Goal: Find specific page/section: Find specific page/section

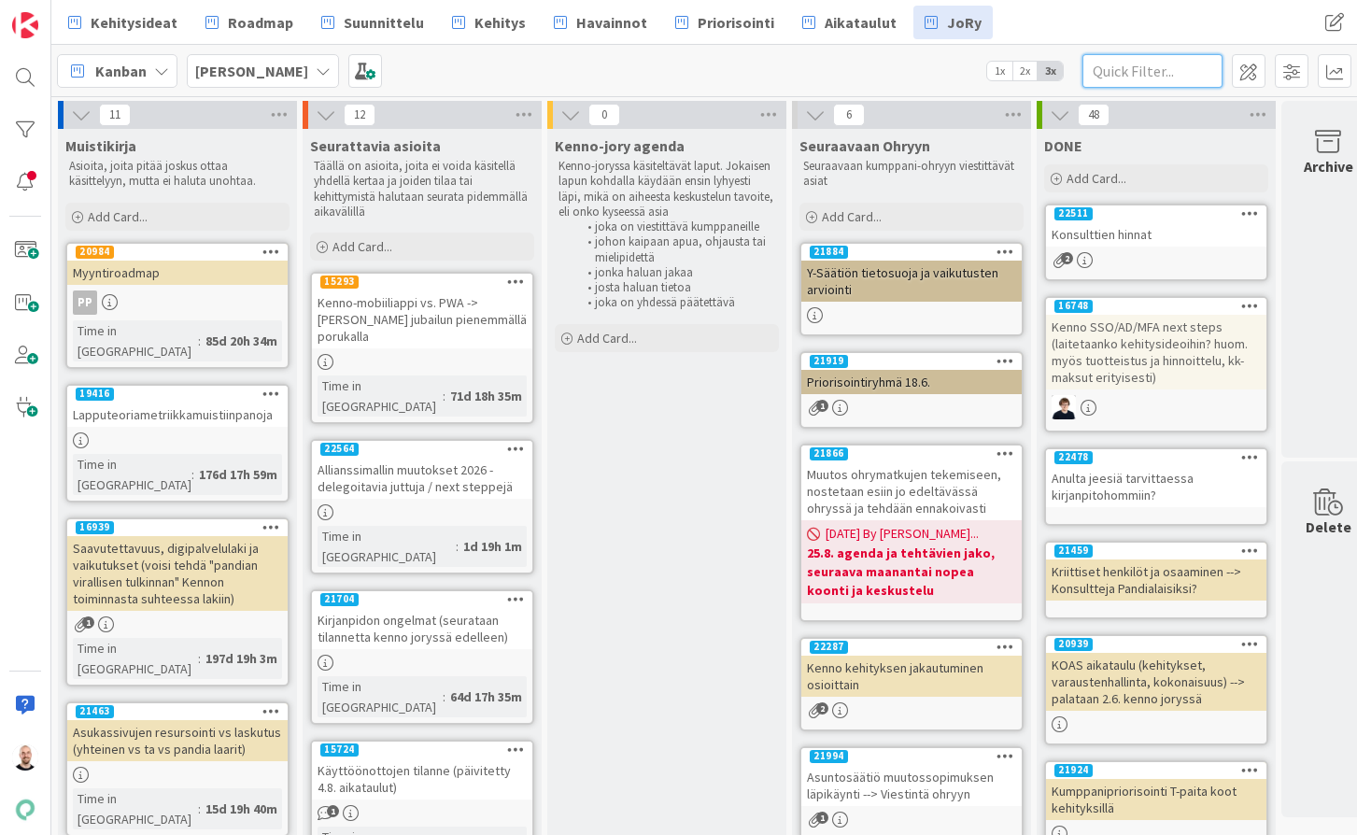
click at [1152, 72] on input "text" at bounding box center [1153, 71] width 140 height 34
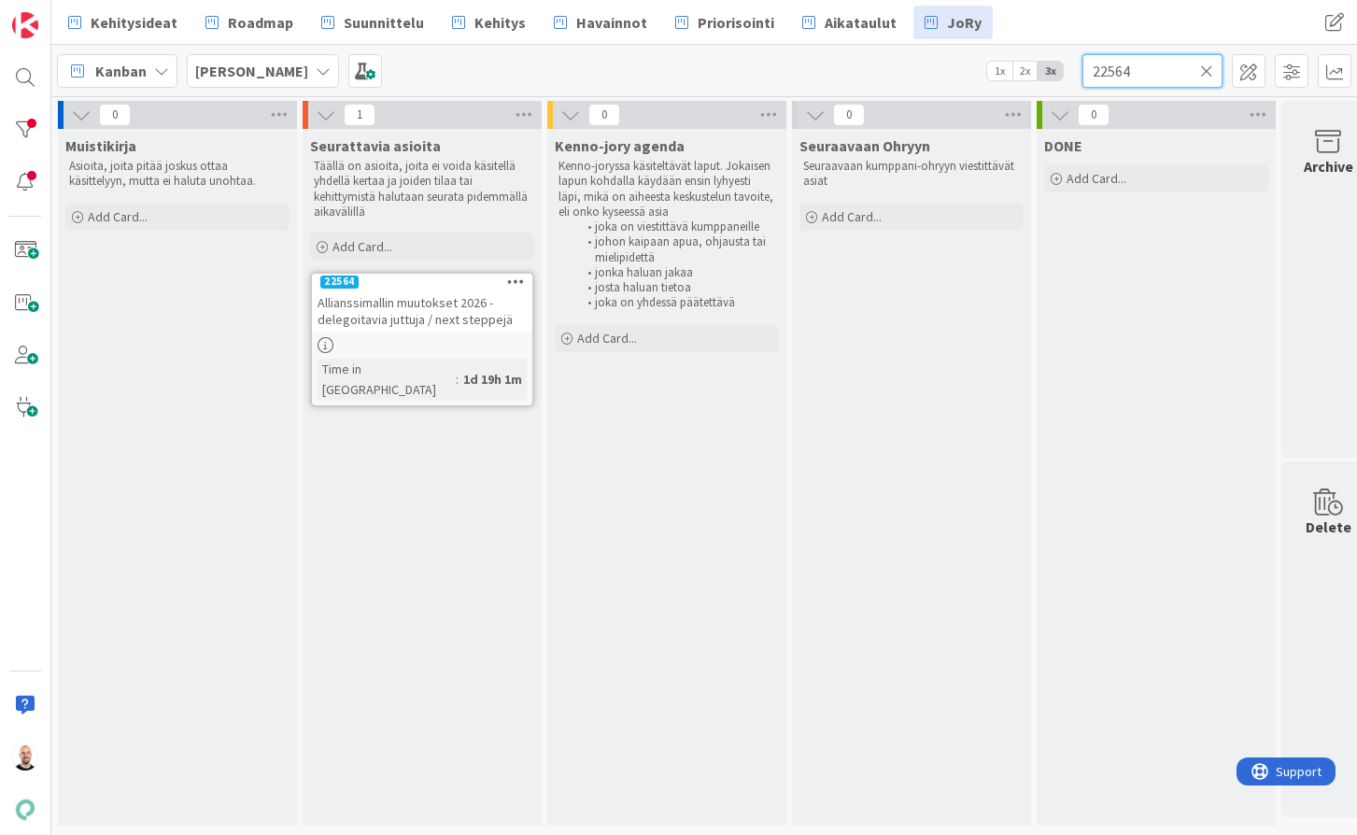
type input "22564"
click at [409, 312] on span "Allianssimallin muutokset 2026 - delegoitavia juttuja / next steppejä" at bounding box center [415, 311] width 195 height 34
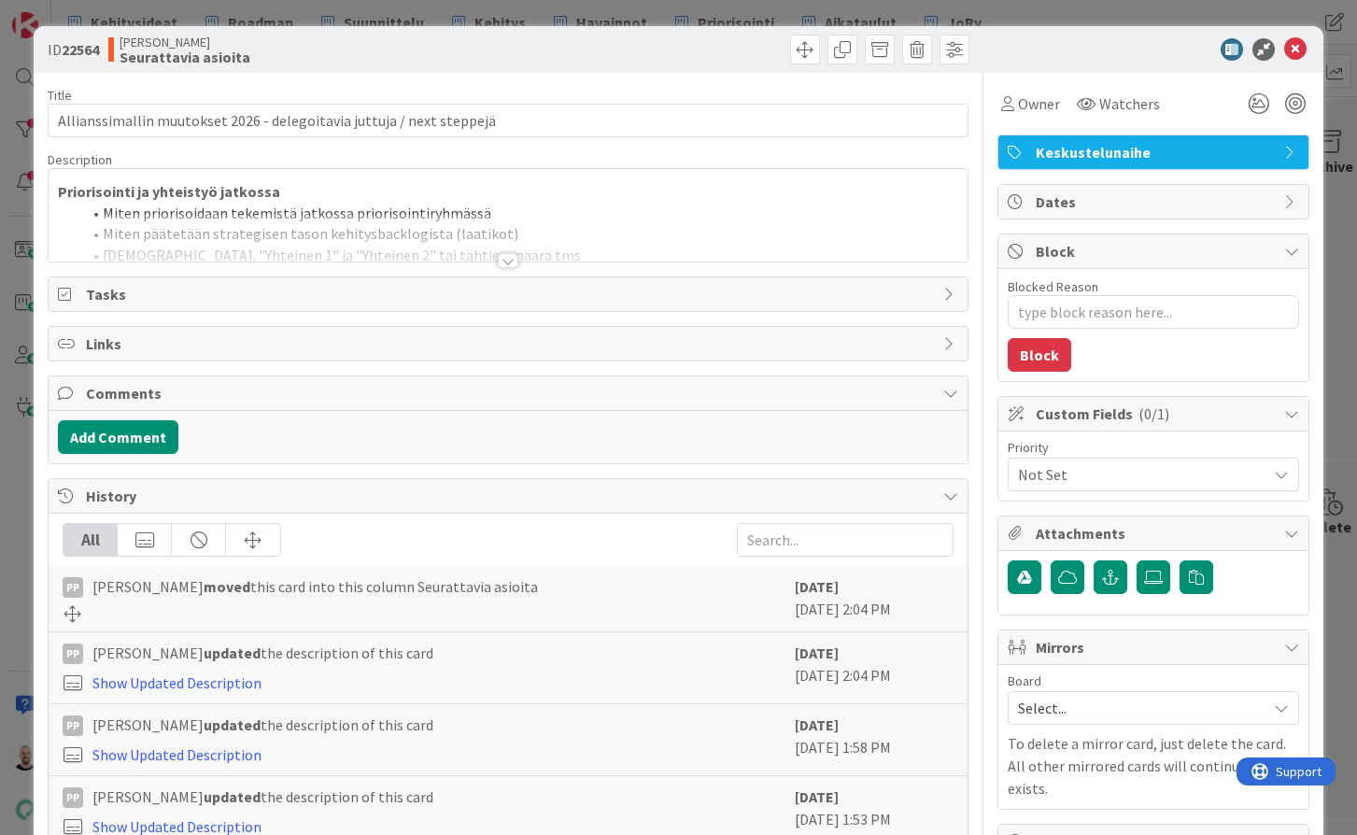
click at [506, 259] on div at bounding box center [508, 260] width 21 height 15
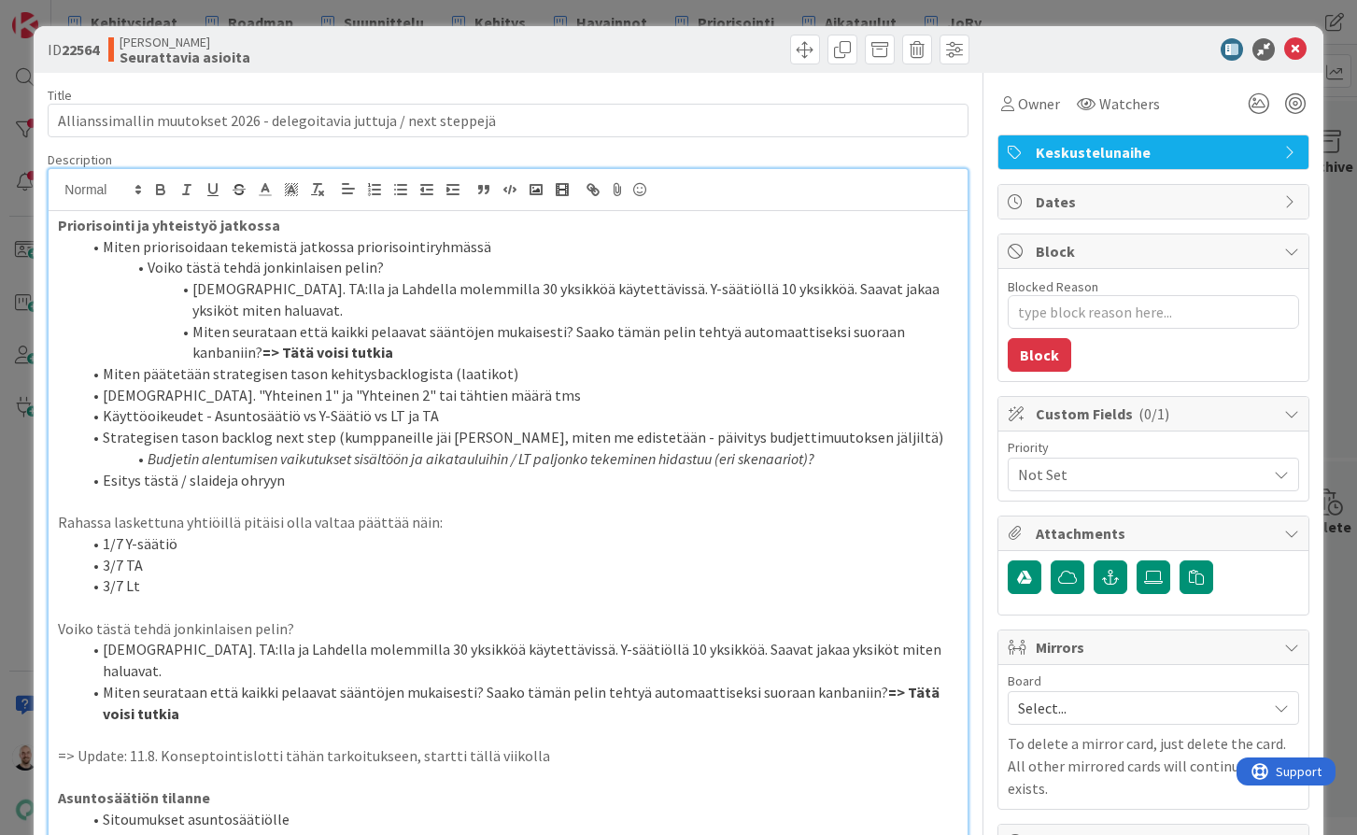
type textarea "x"
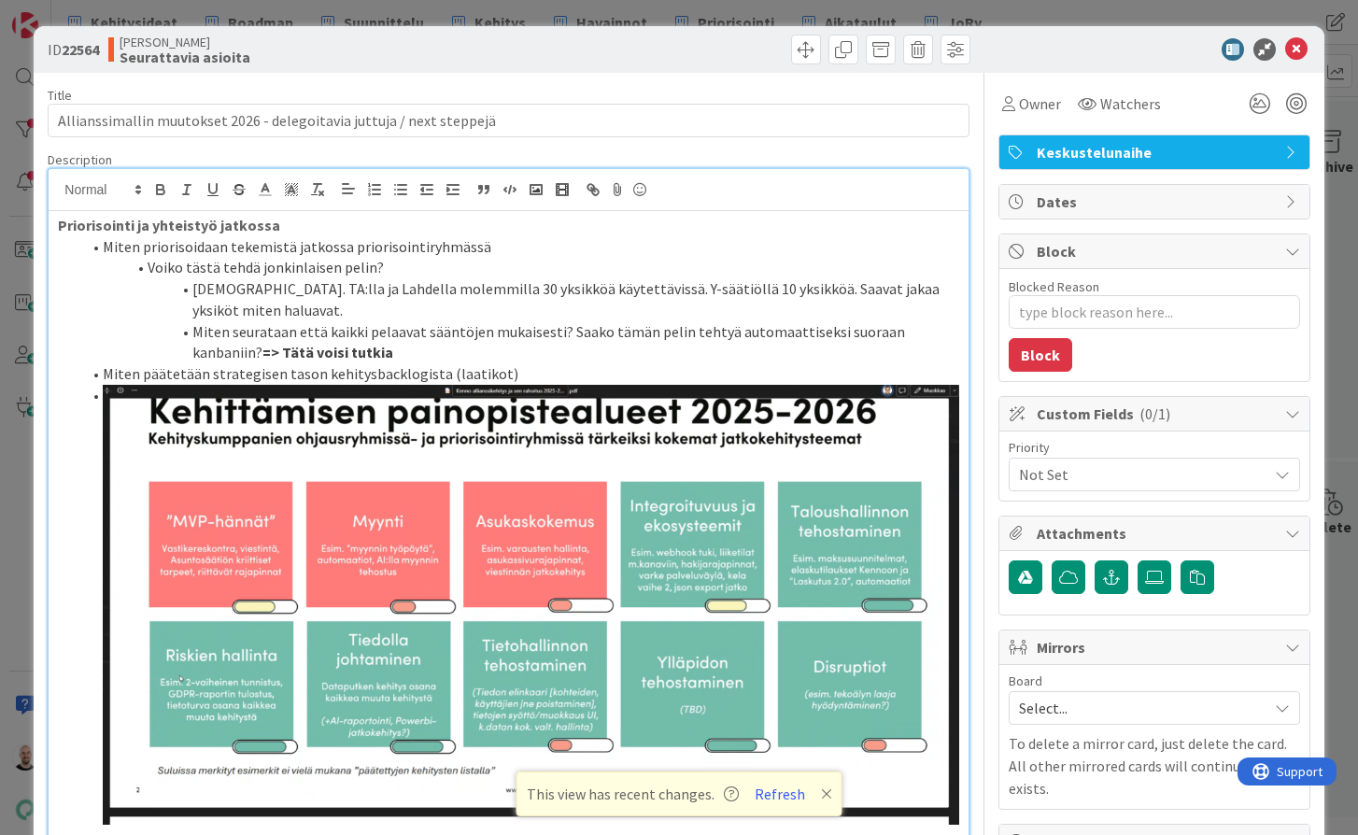
click at [1033, 19] on div "ID 22564 Kenno JoRy Seurattavia asioita Title 69 / 128 Allianssimallin muutokse…" at bounding box center [679, 417] width 1358 height 835
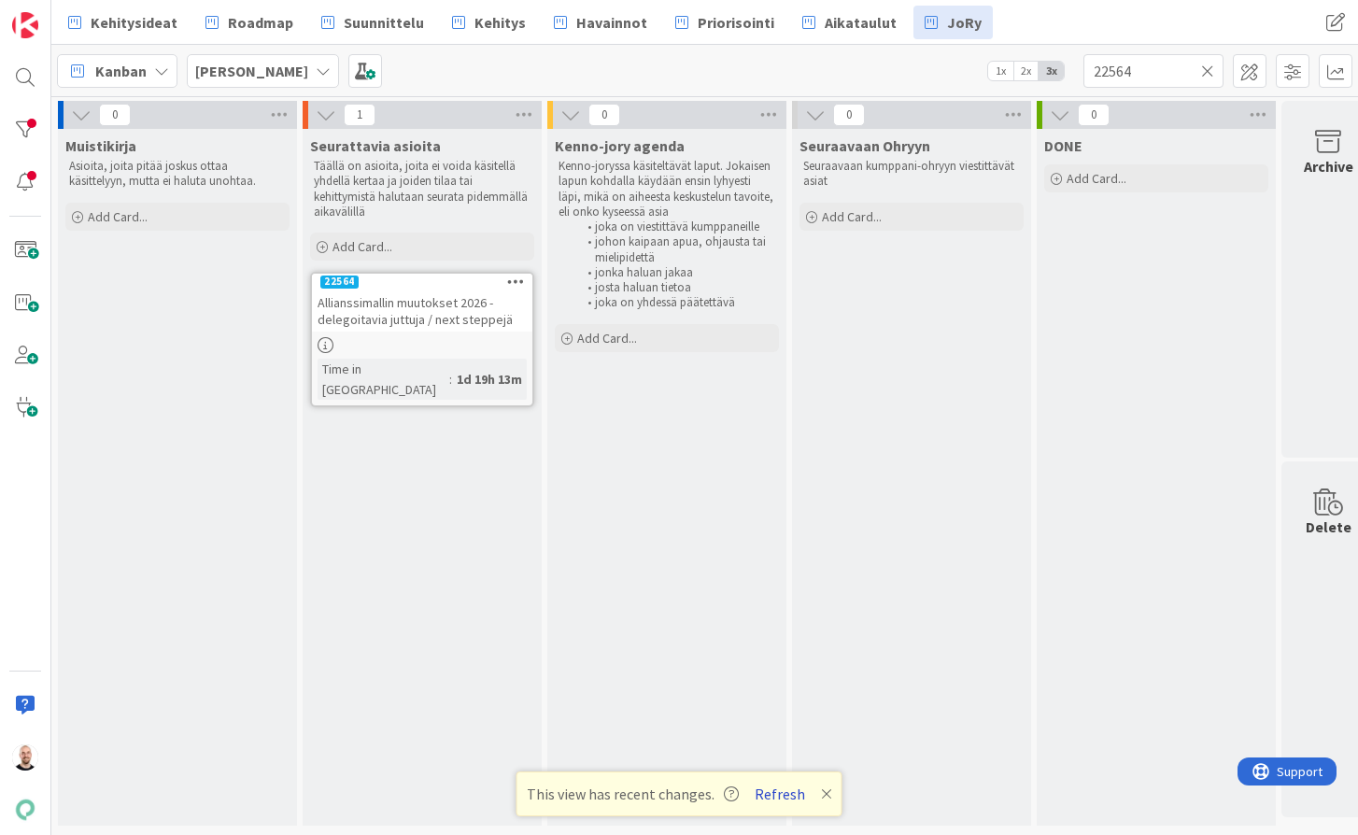
click at [775, 799] on button "Refresh" at bounding box center [780, 794] width 64 height 24
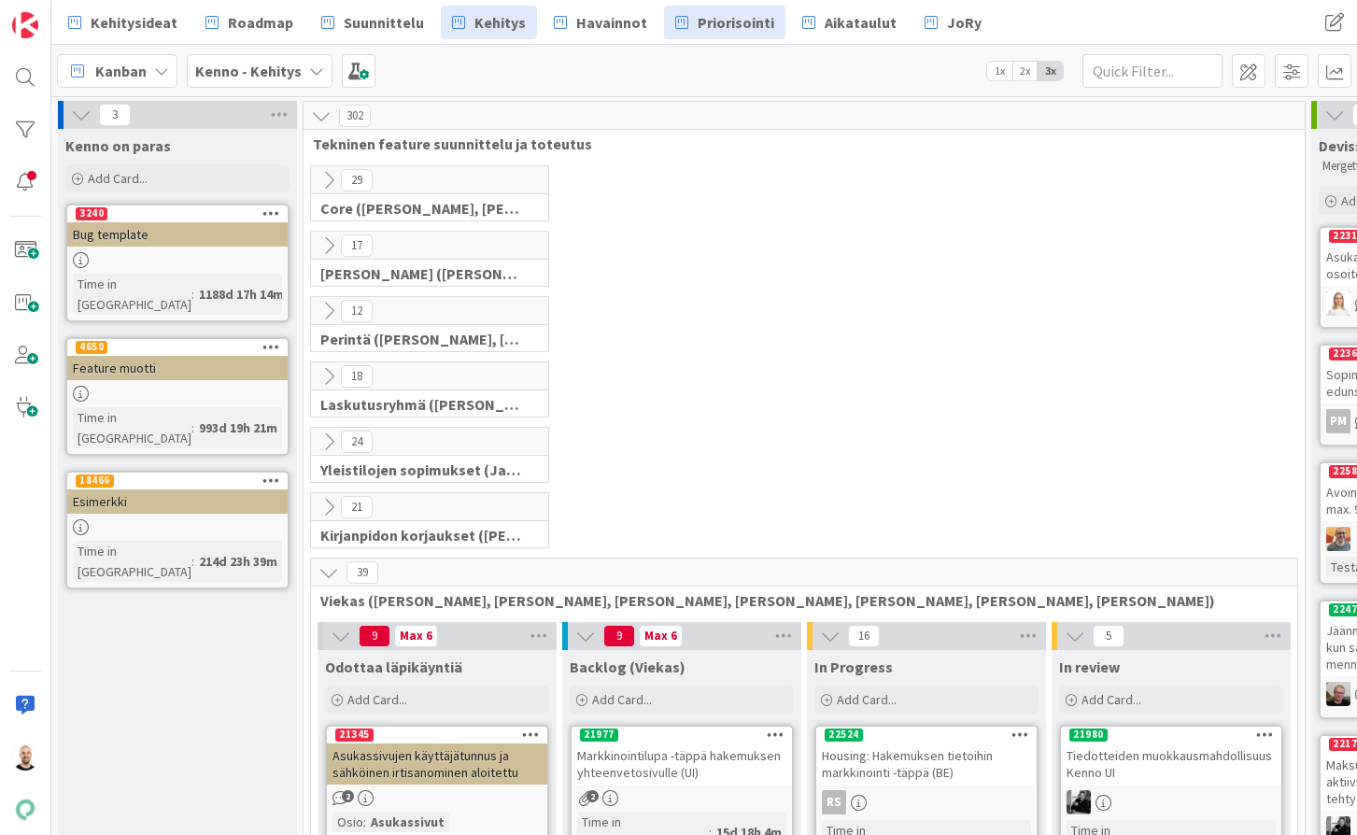
click at [719, 19] on span "Priorisointi" at bounding box center [736, 22] width 77 height 22
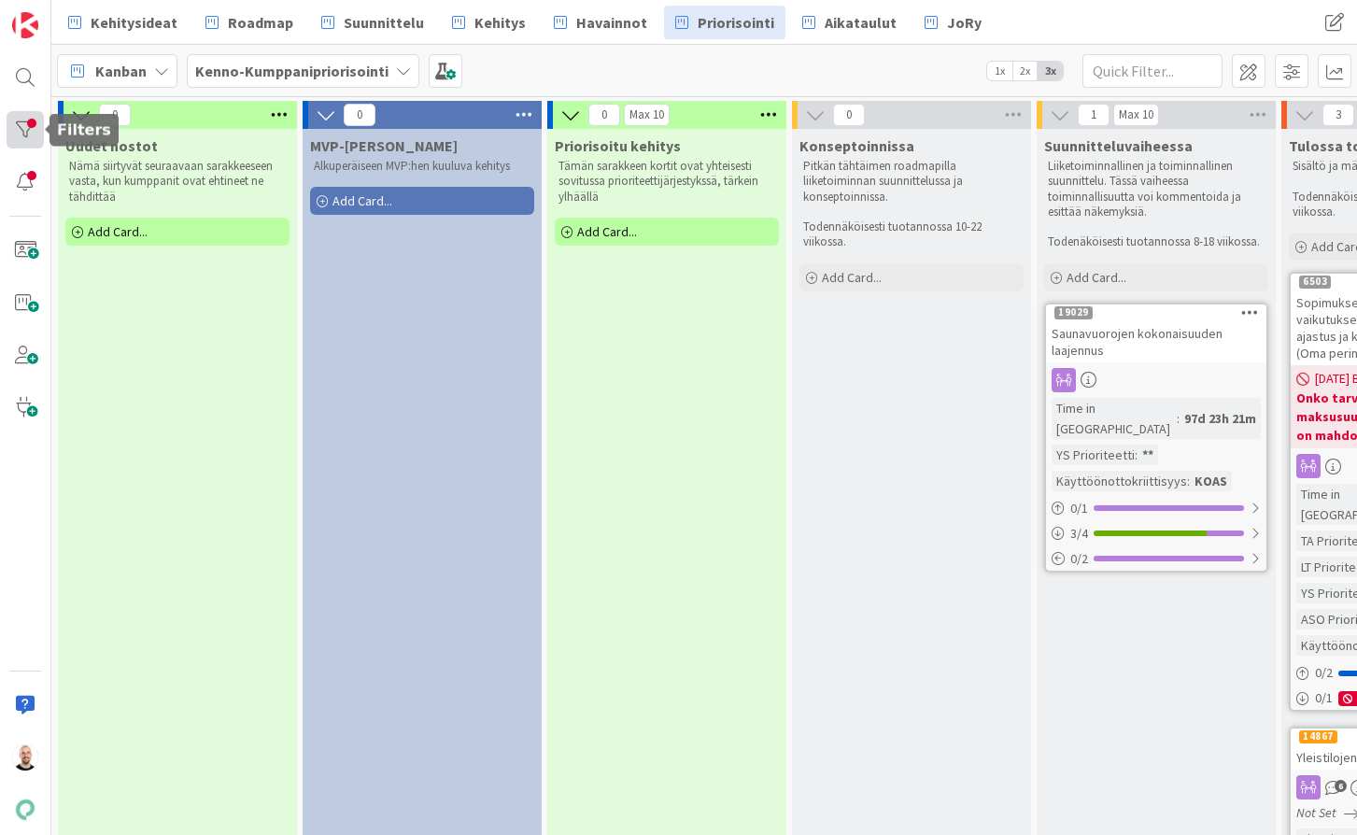
click at [29, 116] on div at bounding box center [25, 129] width 37 height 37
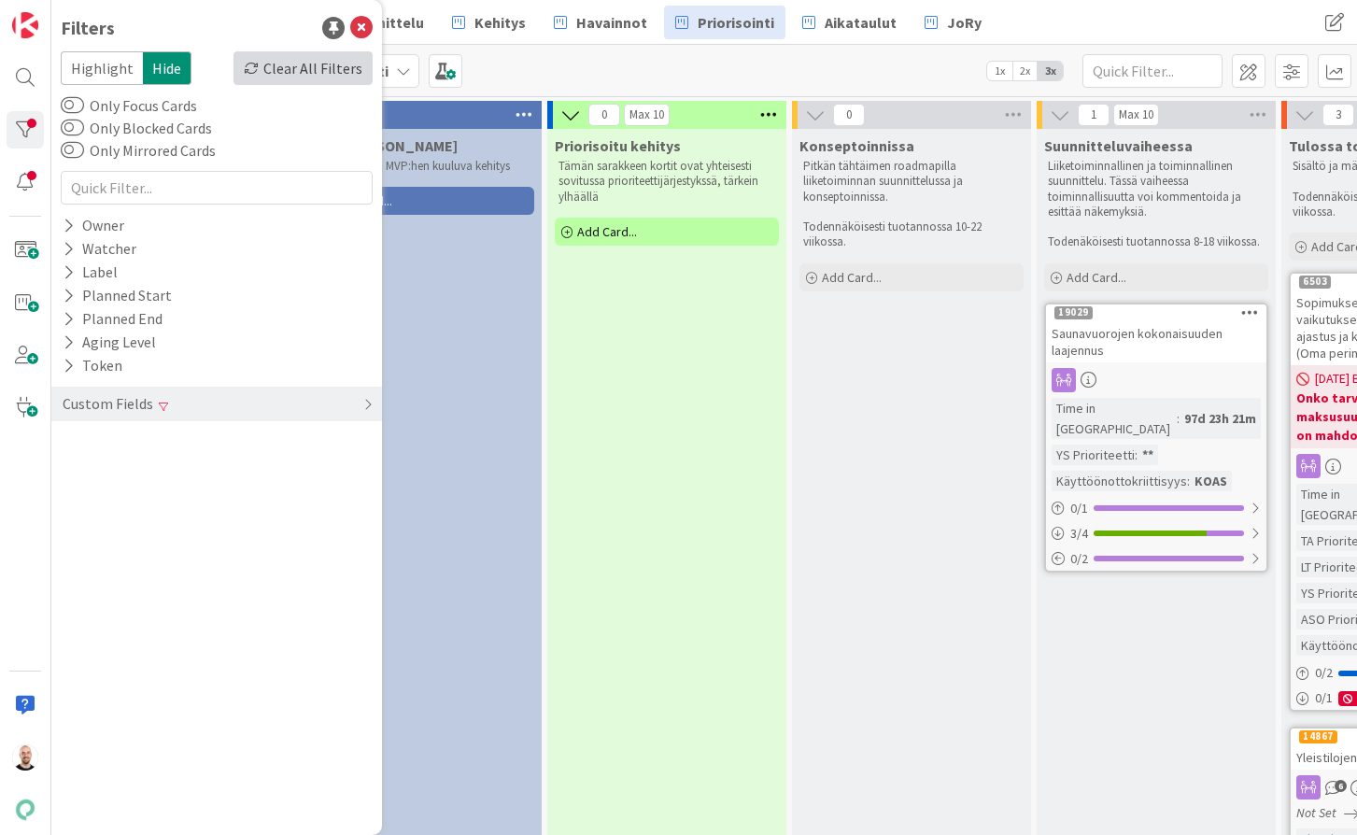
click at [308, 73] on div "Clear All Filters" at bounding box center [303, 68] width 139 height 34
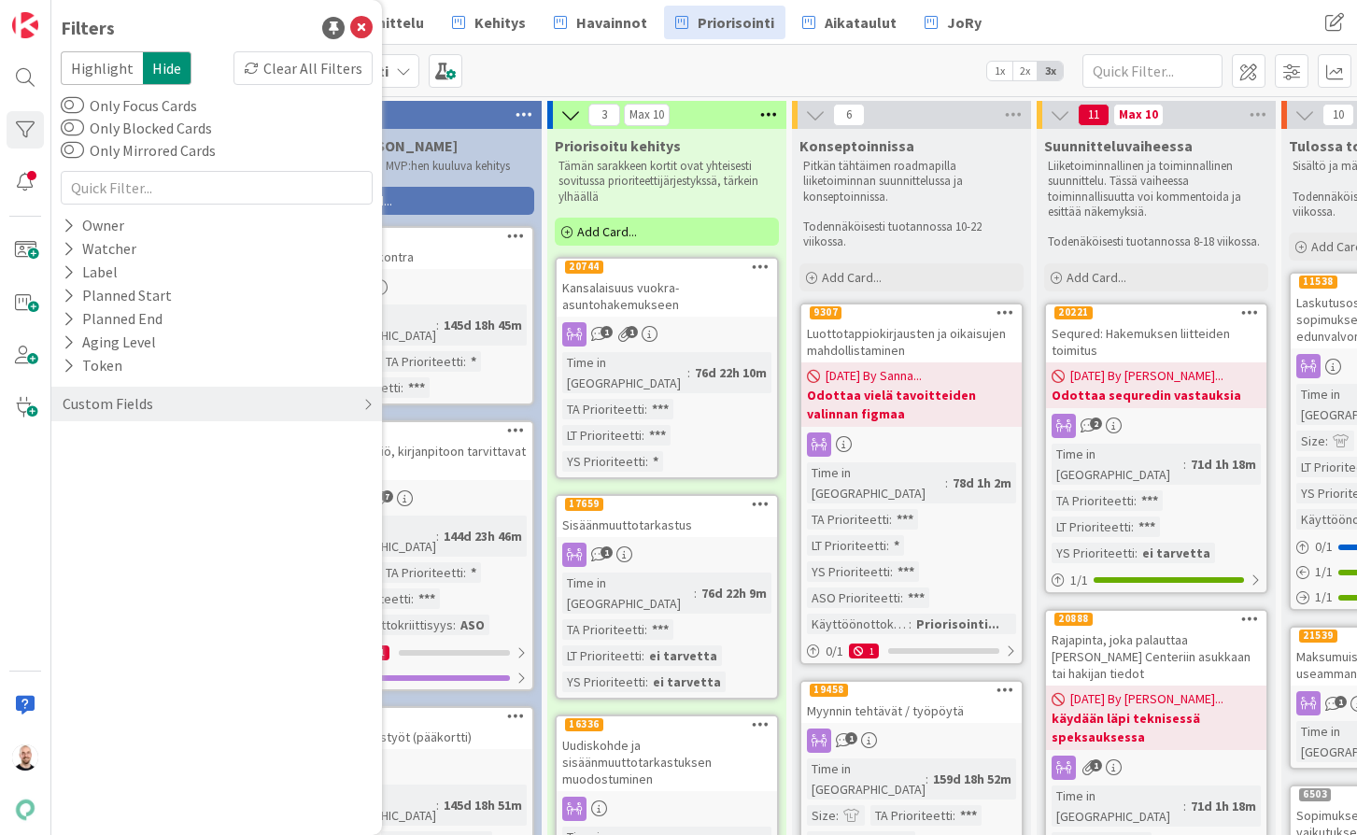
click at [623, 76] on div "Kanban Kenno-Kumppanipriorisointi 1x 2x 3x" at bounding box center [704, 70] width 1306 height 51
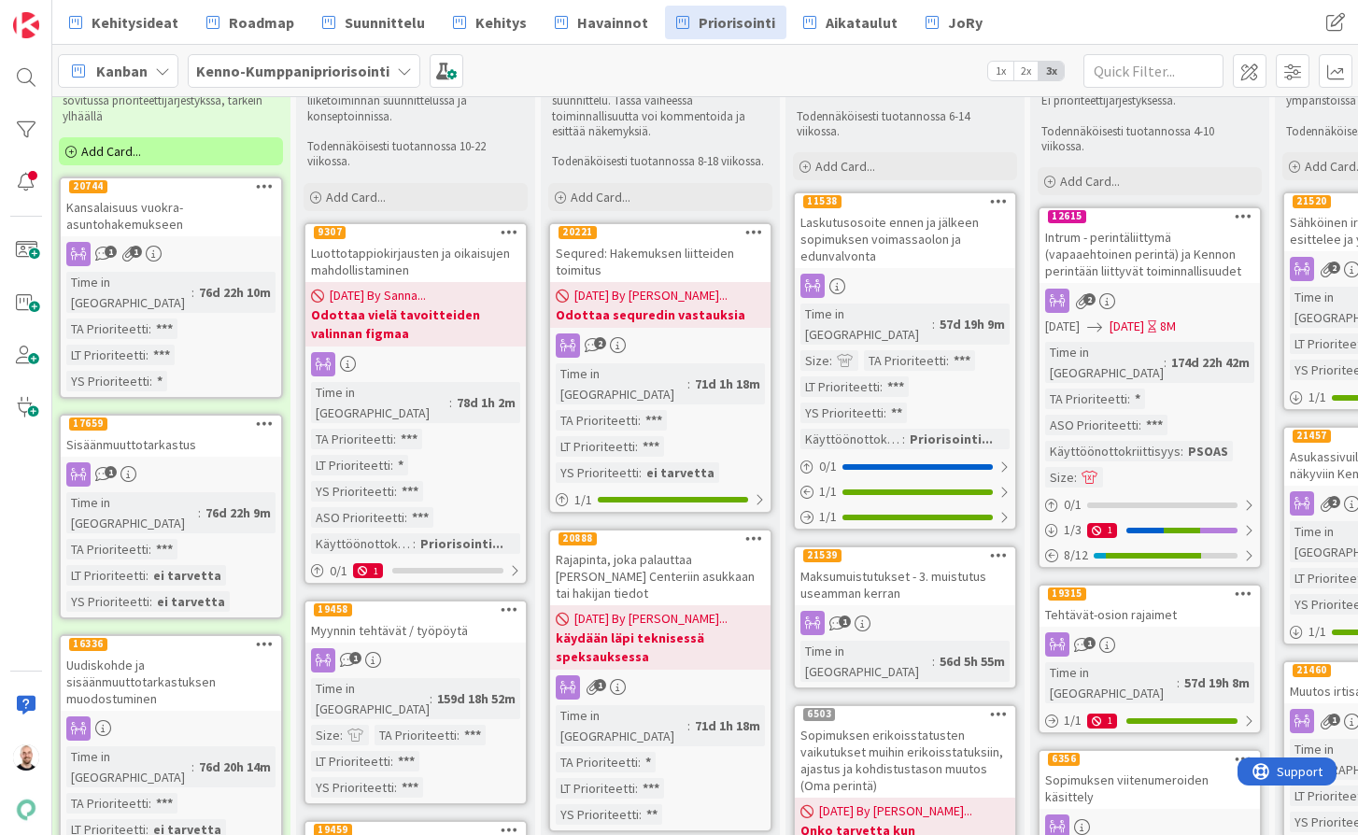
scroll to position [82, 497]
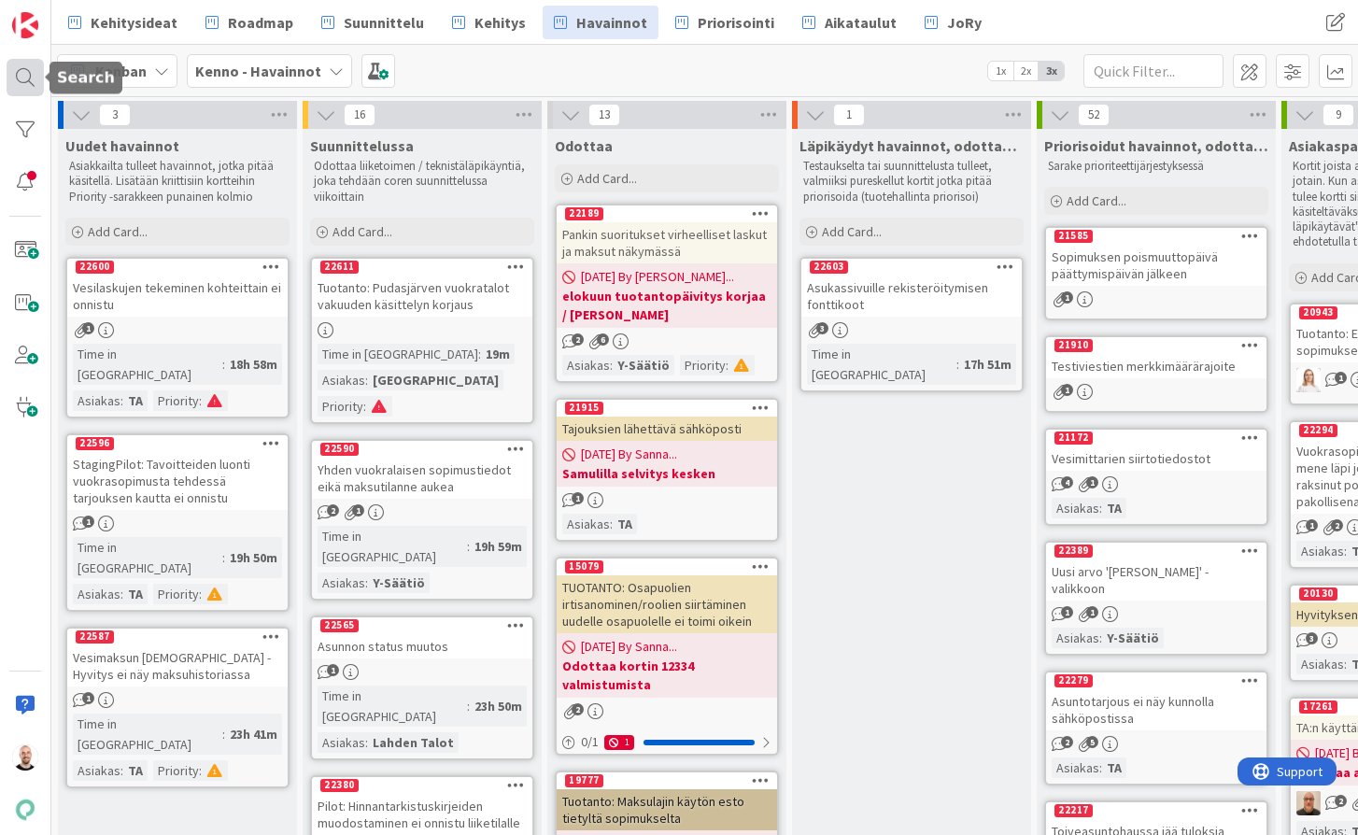
click at [24, 73] on div at bounding box center [25, 77] width 37 height 37
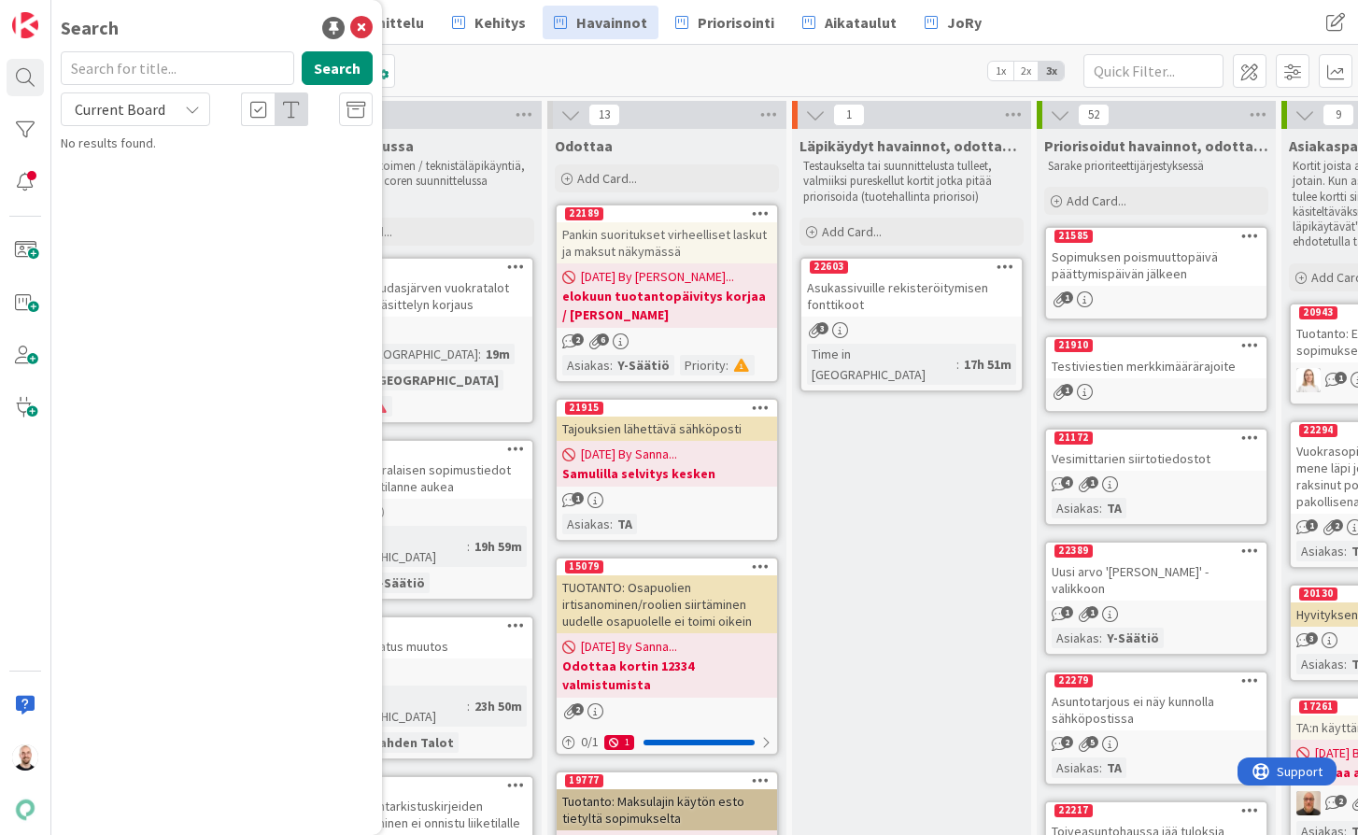
click at [214, 65] on input "text" at bounding box center [178, 68] width 234 height 34
type input "21541"
click at [162, 115] on span "Current Board" at bounding box center [120, 109] width 91 height 19
click at [162, 196] on span "All Boards" at bounding box center [168, 187] width 194 height 28
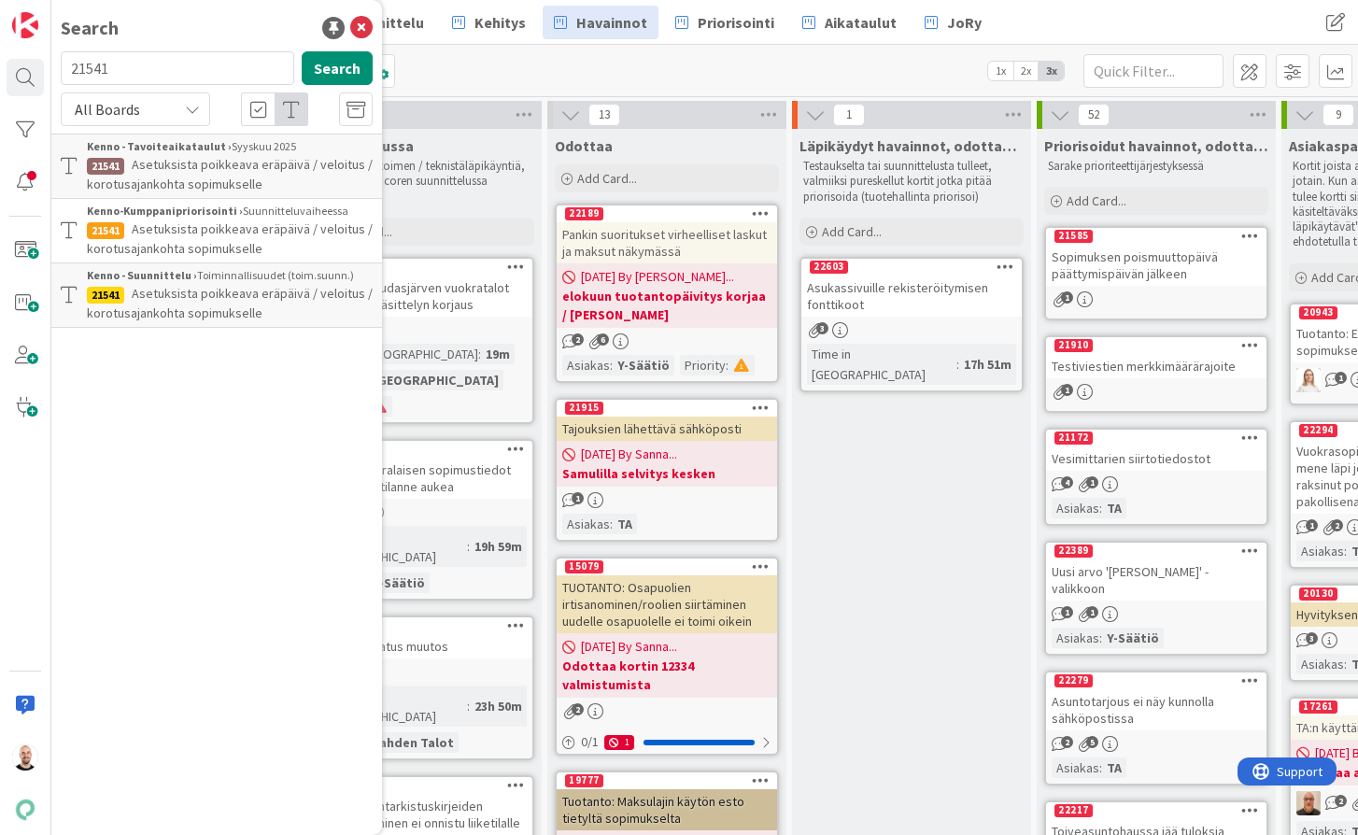
click at [240, 231] on span "Asetuksista poikkeava eräpäivä / veloitus / korotusajankohta sopimukselle" at bounding box center [230, 238] width 286 height 36
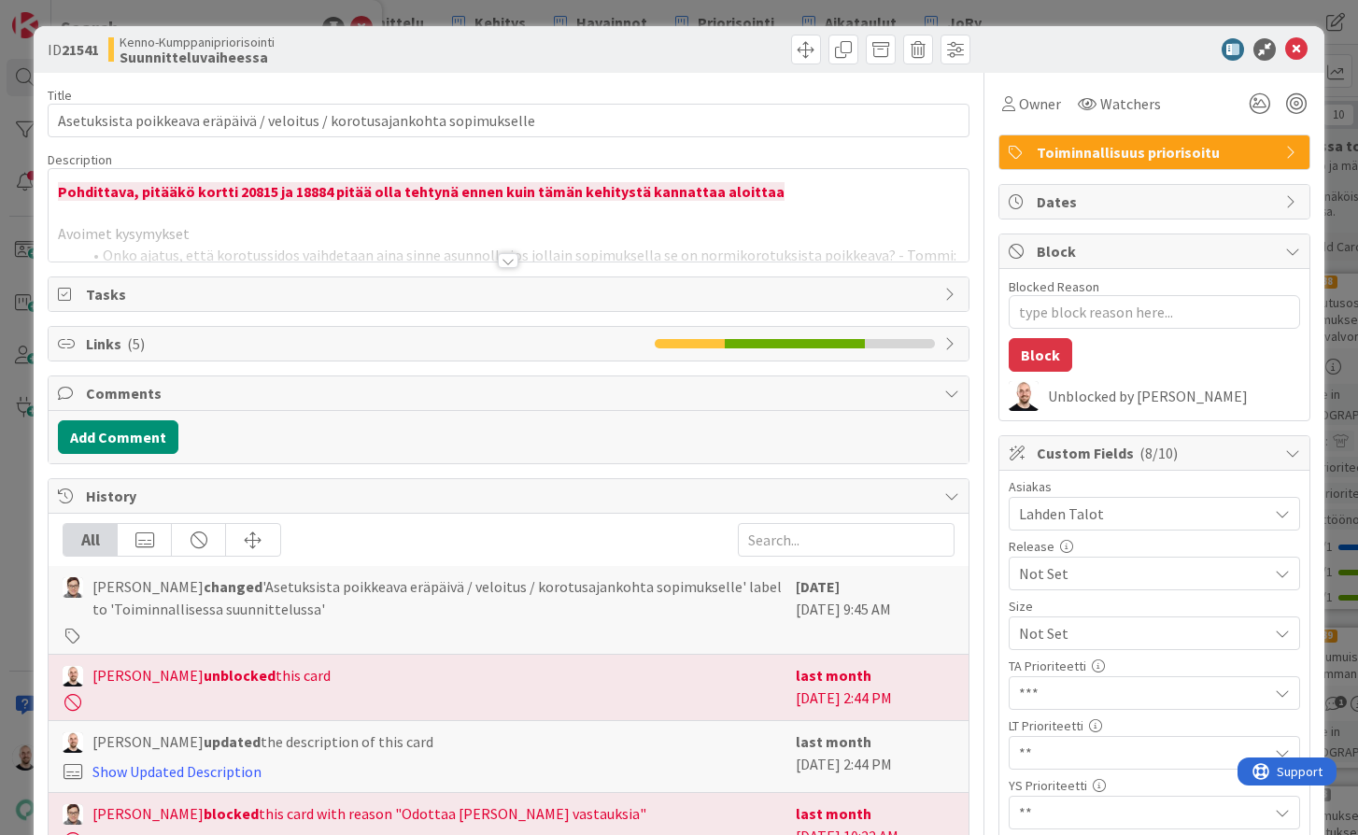
click at [507, 264] on div at bounding box center [508, 260] width 21 height 15
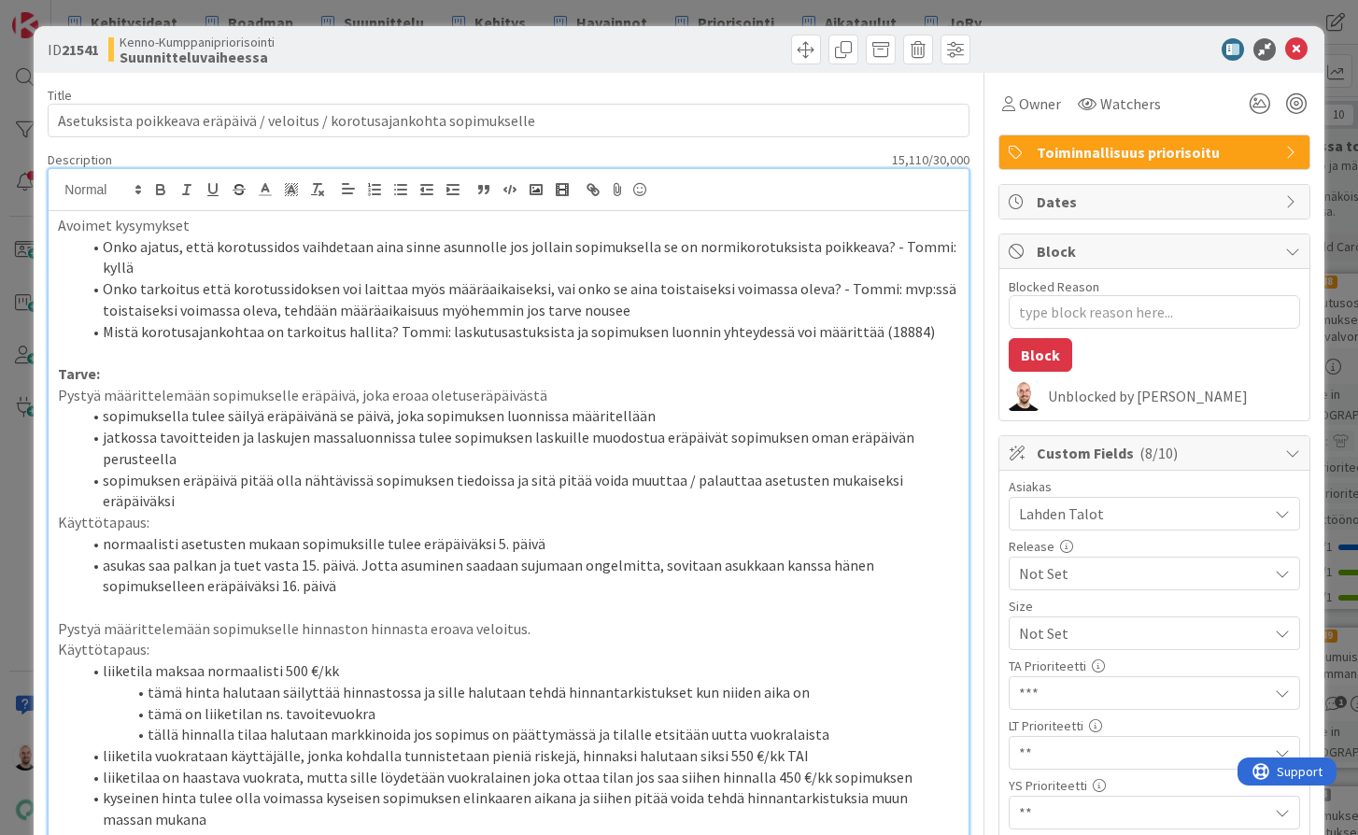
type textarea "x"
click at [962, 3] on div "ID 21541 Kenno-Kumppanipriorisointi Suunnitteluvaiheessa Title 73 / 128 Asetuks…" at bounding box center [679, 417] width 1358 height 835
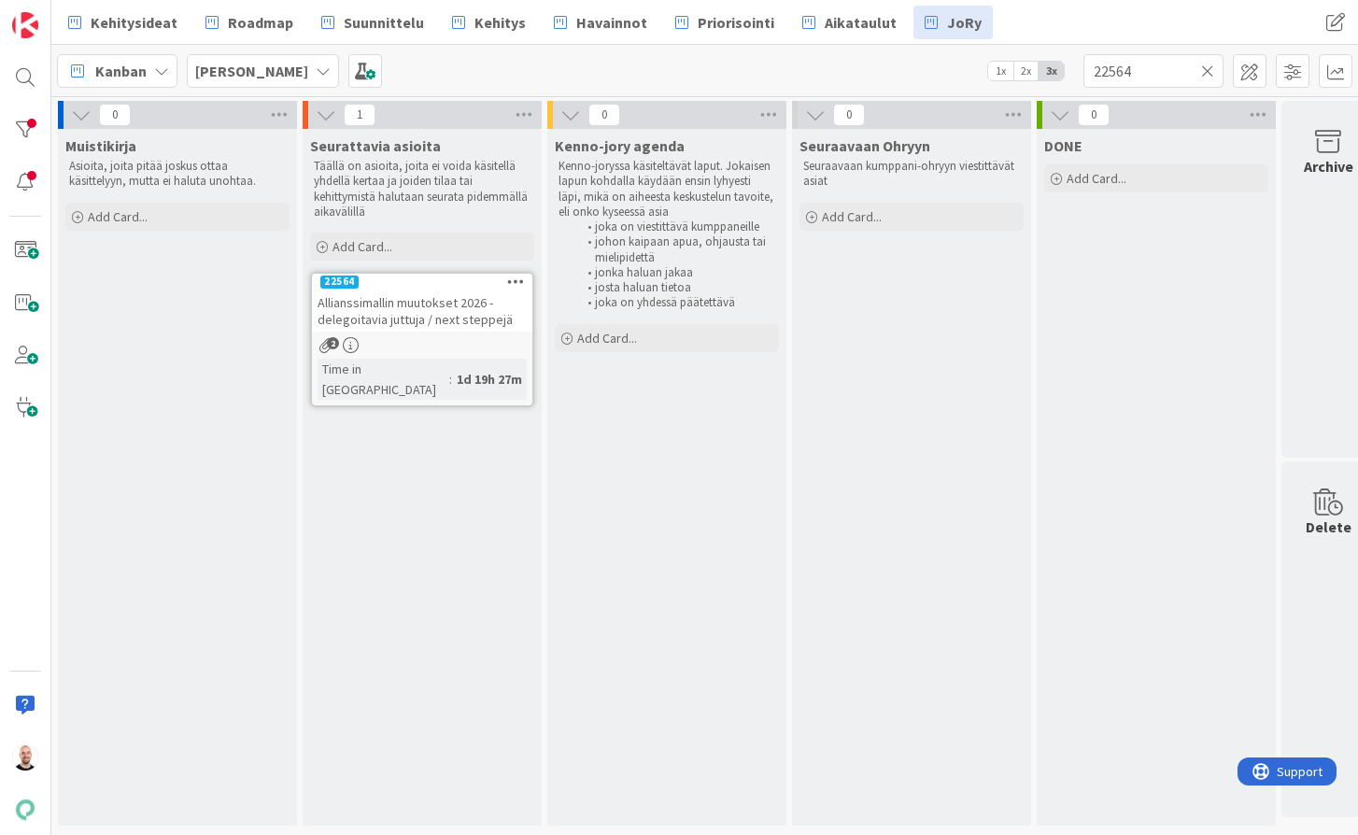
click at [440, 311] on span "Allianssimallin muutokset 2026 - delegoitavia juttuja / next steppejä" at bounding box center [415, 311] width 195 height 34
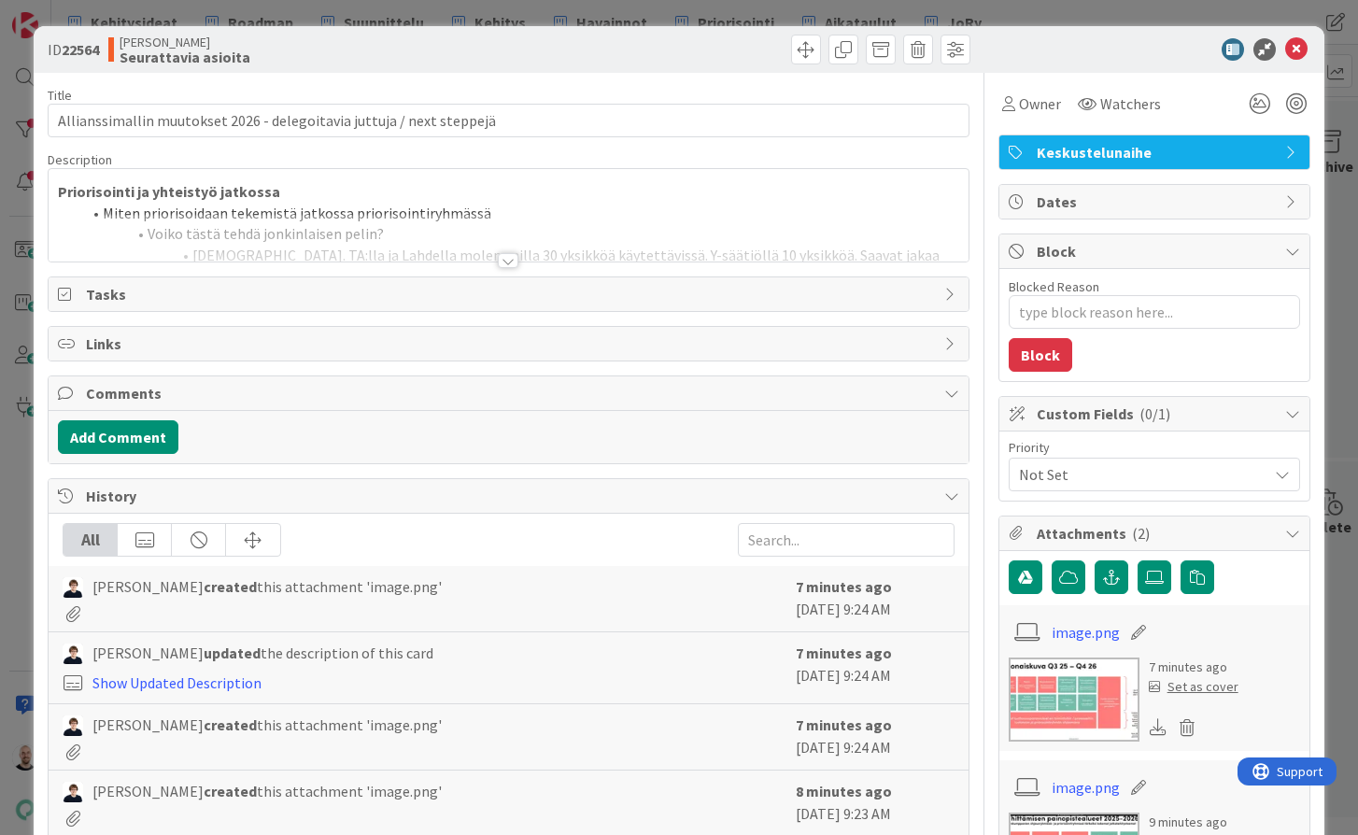
click at [509, 261] on div at bounding box center [508, 260] width 21 height 15
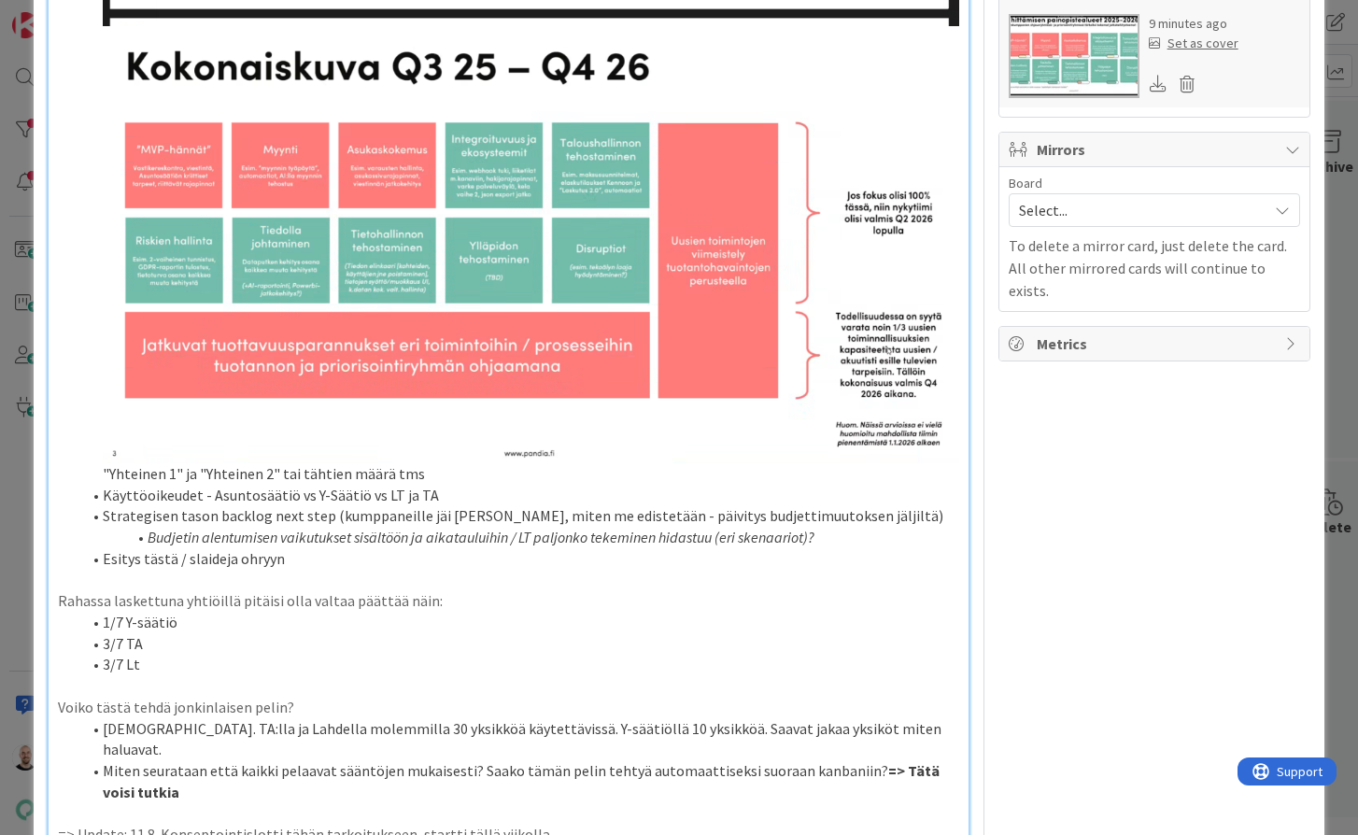
scroll to position [801, 0]
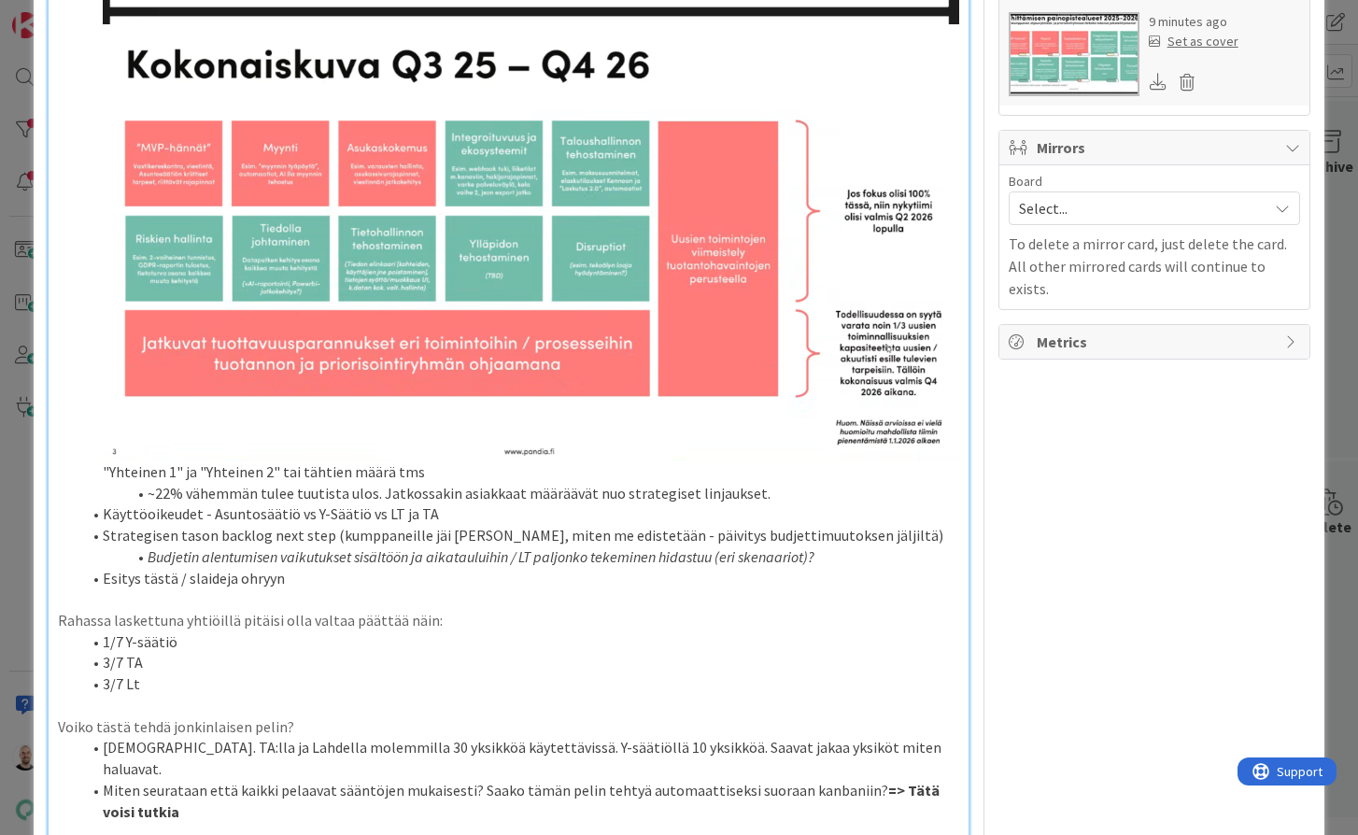
type textarea "x"
